Goal: Check status: Check status

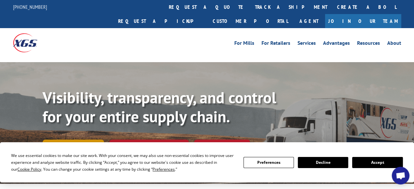
click at [90, 140] on link "Track shipment" at bounding box center [74, 147] width 62 height 14
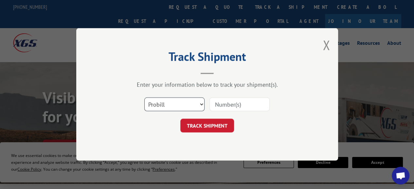
click at [203, 106] on select "Select category... Probill BOL PO" at bounding box center [174, 105] width 60 height 14
select select "po"
click at [144, 98] on select "Select category... Probill BOL PO" at bounding box center [174, 105] width 60 height 14
click at [240, 103] on input at bounding box center [239, 105] width 60 height 14
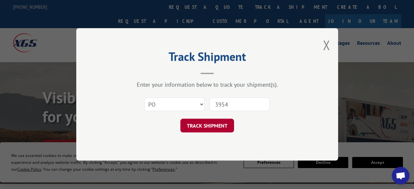
type input "3954"
click at [219, 125] on button "TRACK SHIPMENT" at bounding box center [207, 126] width 54 height 14
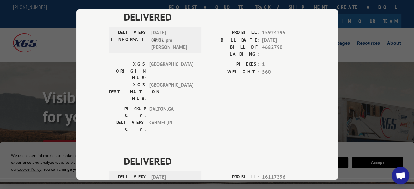
scroll to position [1503, 0]
